Goal: Task Accomplishment & Management: Manage account settings

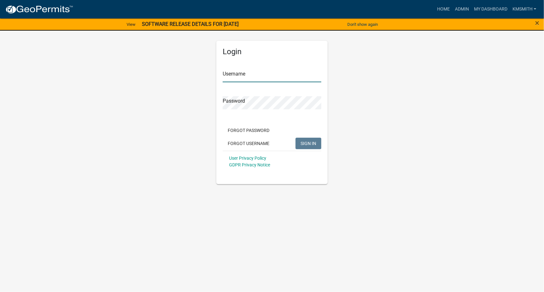
type input "kmsmith"
click at [312, 144] on span "SIGN IN" at bounding box center [309, 142] width 16 height 5
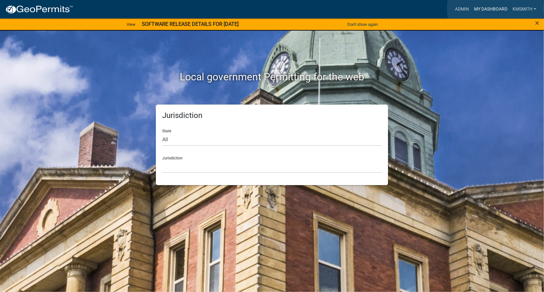
click at [496, 9] on link "My Dashboard" at bounding box center [491, 9] width 39 height 12
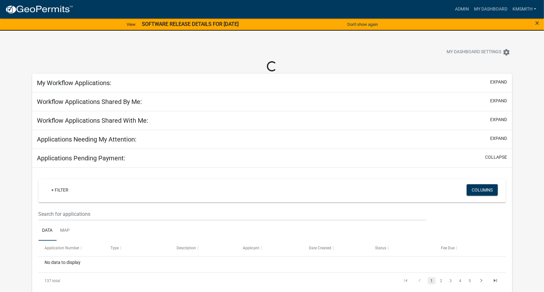
select select "2: 50"
